Goal: Go to known website: Go to known website

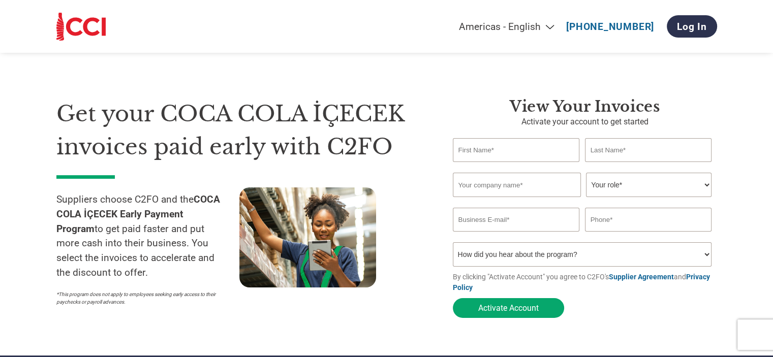
click at [82, 23] on img at bounding box center [80, 27] width 49 height 28
